Goal: Task Accomplishment & Management: Manage account settings

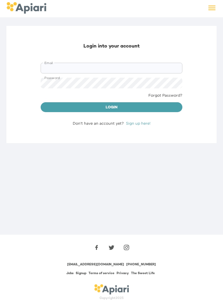
click at [68, 70] on input "Email" at bounding box center [112, 68] width 142 height 11
type input "**********"
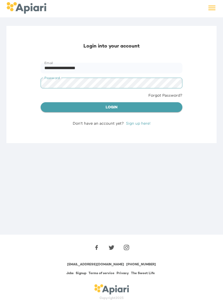
click at [127, 109] on span "Login" at bounding box center [111, 108] width 133 height 7
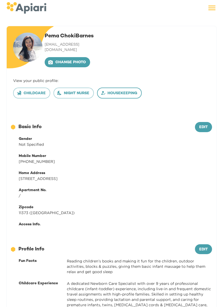
click at [110, 90] on span "Housekeeping" at bounding box center [120, 93] width 36 height 7
click at [203, 124] on span "Edit" at bounding box center [203, 127] width 9 height 7
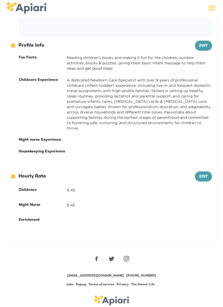
scroll to position [228, 0]
click at [57, 137] on div "Night nurse Experience" at bounding box center [43, 139] width 48 height 5
click at [78, 137] on div at bounding box center [139, 139] width 145 height 5
click at [203, 44] on span "Edit" at bounding box center [203, 46] width 9 height 7
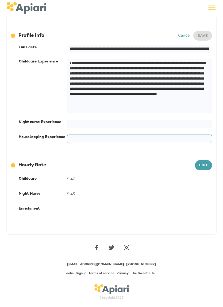
scroll to position [162, 0]
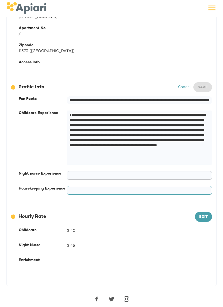
click at [78, 173] on textarea at bounding box center [139, 175] width 138 height 5
type textarea "**********"
click at [79, 188] on textarea at bounding box center [139, 190] width 138 height 5
type textarea "*"
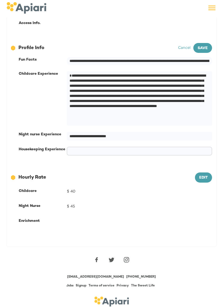
scroll to position [208, 0]
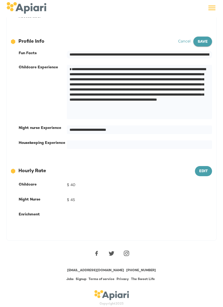
click at [204, 39] on span "Save" at bounding box center [203, 42] width 10 height 7
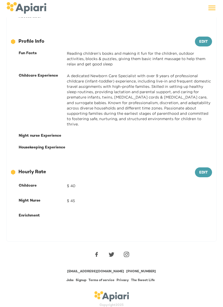
scroll to position [204, 0]
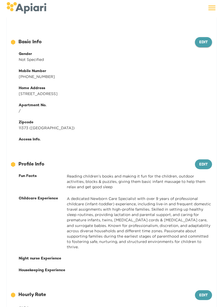
click at [206, 40] on span "Edit" at bounding box center [203, 43] width 9 height 7
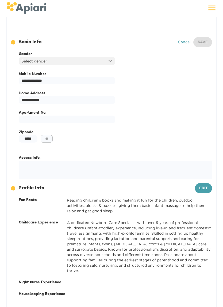
scroll to position [85, 0]
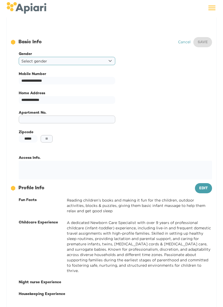
click at [32, 116] on input "text" at bounding box center [67, 120] width 97 height 8
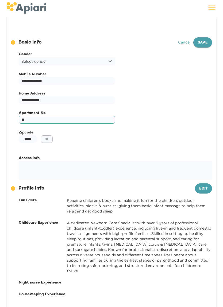
type input "**"
click at [206, 40] on span "Save" at bounding box center [203, 43] width 10 height 7
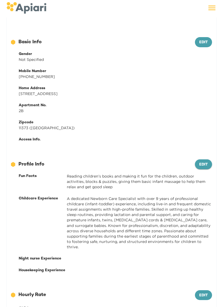
click at [207, 162] on span "Edit" at bounding box center [203, 165] width 9 height 7
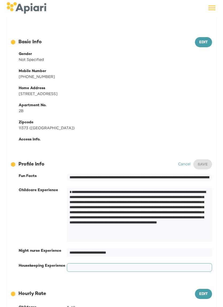
scroll to position [102, 0]
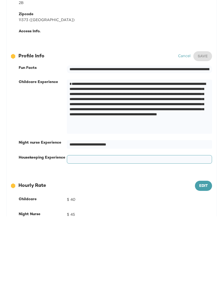
click at [187, 145] on link "Cancel" at bounding box center [184, 147] width 13 height 4
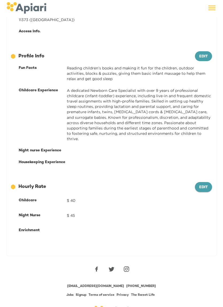
click at [204, 184] on span "Edit" at bounding box center [203, 187] width 9 height 7
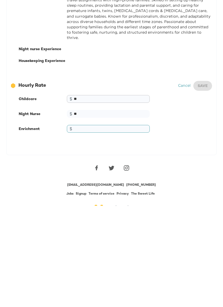
click at [87, 196] on input "**" at bounding box center [108, 200] width 83 height 8
type input "**"
click at [202, 174] on span "Save" at bounding box center [203, 177] width 10 height 7
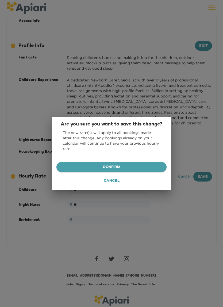
click at [129, 168] on span "Confirm" at bounding box center [112, 167] width 102 height 7
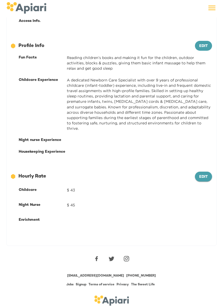
click at [201, 172] on button "Edit" at bounding box center [203, 177] width 17 height 10
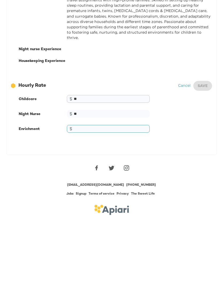
click at [83, 186] on input "**" at bounding box center [108, 190] width 83 height 8
type input "**"
click at [203, 174] on span "Save" at bounding box center [203, 177] width 10 height 7
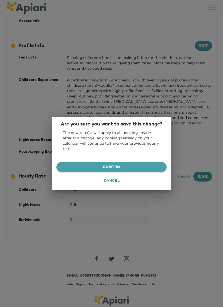
click at [152, 171] on button "Confirm" at bounding box center [111, 167] width 110 height 10
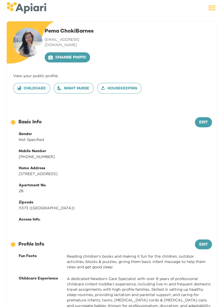
scroll to position [0, 0]
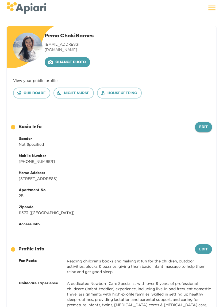
click at [204, 125] on span "Edit" at bounding box center [203, 127] width 9 height 7
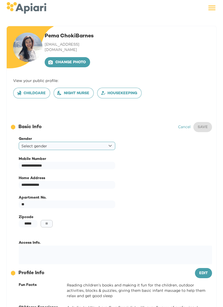
click at [113, 142] on body "**********" at bounding box center [111, 153] width 223 height 307
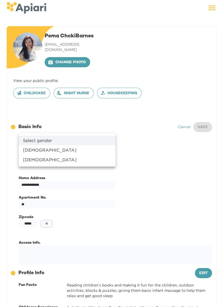
click at [35, 152] on li "[DEMOGRAPHIC_DATA]" at bounding box center [67, 150] width 97 height 10
type input "******"
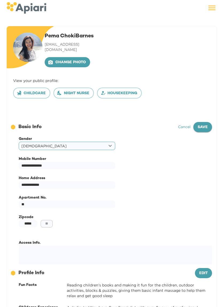
click at [202, 126] on button "Save" at bounding box center [202, 127] width 19 height 10
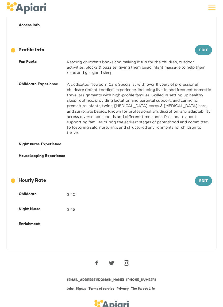
scroll to position [204, 0]
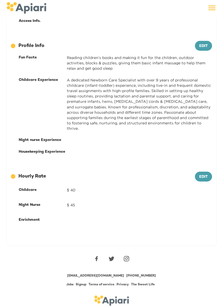
click at [74, 216] on div at bounding box center [139, 220] width 145 height 9
click at [206, 174] on span "Edit" at bounding box center [203, 177] width 9 height 7
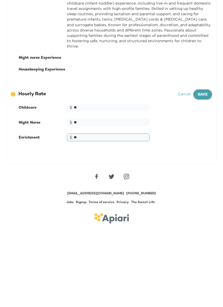
type input "**"
click at [203, 174] on span "Save" at bounding box center [203, 177] width 10 height 7
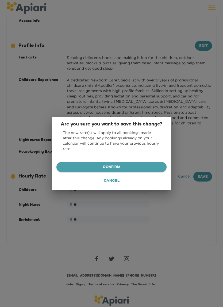
click at [134, 167] on span "Confirm" at bounding box center [112, 167] width 102 height 7
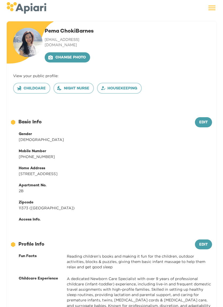
scroll to position [0, 0]
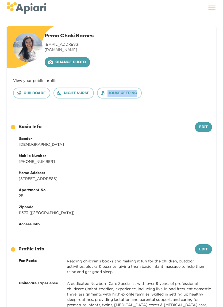
click at [120, 124] on div "12686743-09FA-4EEB-95D2-F2C0DBB3467E Created with sketchtool. Basic Info" at bounding box center [103, 127] width 184 height 7
click at [88, 142] on div "[DEMOGRAPHIC_DATA]" at bounding box center [115, 144] width 193 height 5
click at [213, 12] on icon at bounding box center [211, 7] width 9 height 9
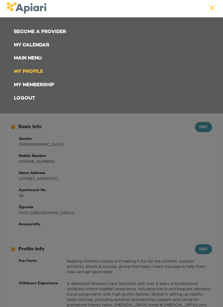
click at [36, 72] on link "My Profile" at bounding box center [113, 71] width 204 height 13
